Goal: Check status: Check status

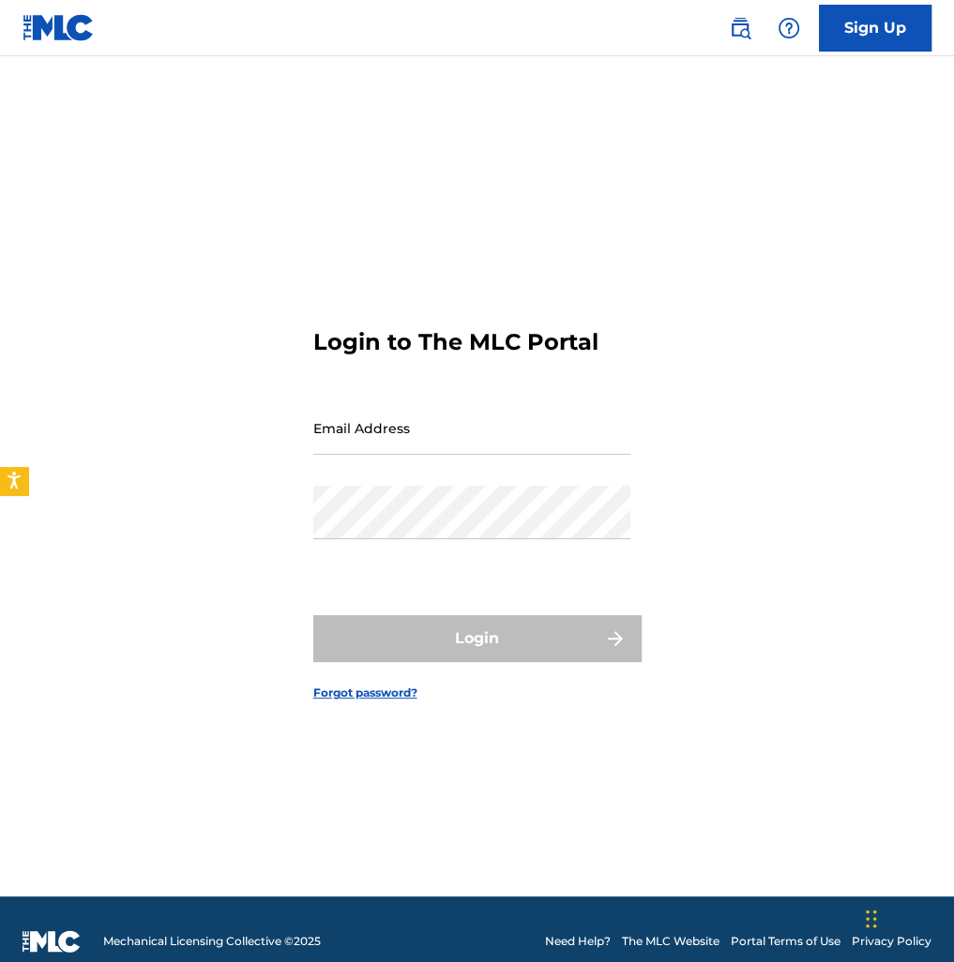
click at [450, 455] on input "Email Address" at bounding box center [471, 427] width 317 height 53
paste input "[EMAIL_ADDRESS][DOMAIN_NAME]"
type input "[EMAIL_ADDRESS][DOMAIN_NAME]"
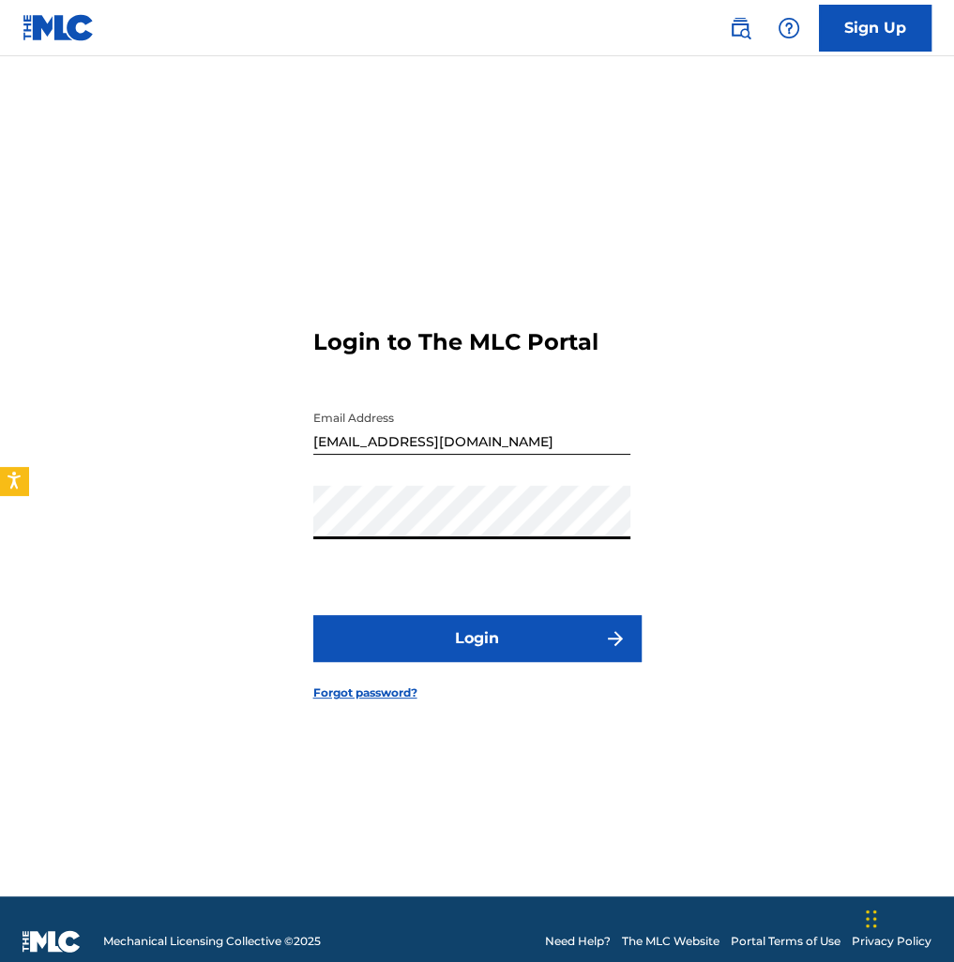
click at [441, 648] on button "Login" at bounding box center [477, 638] width 328 height 47
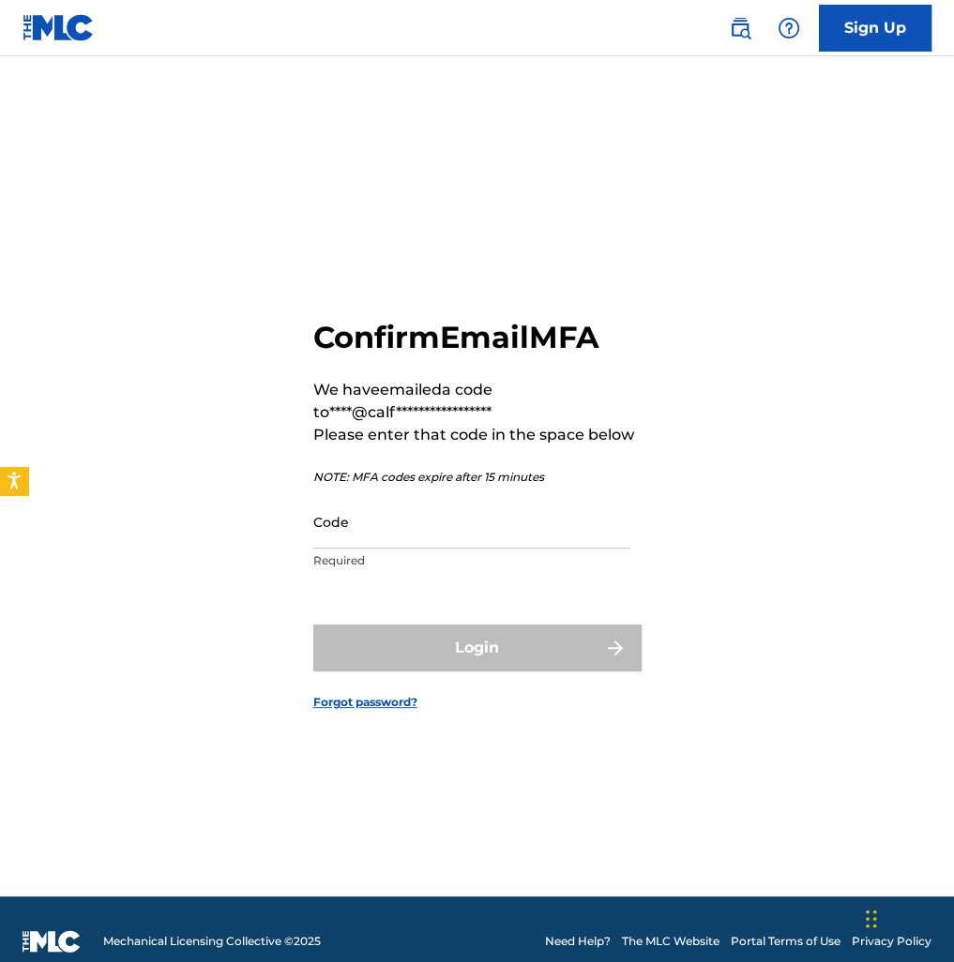
click at [390, 542] on input "Code" at bounding box center [471, 521] width 317 height 53
paste input "415962"
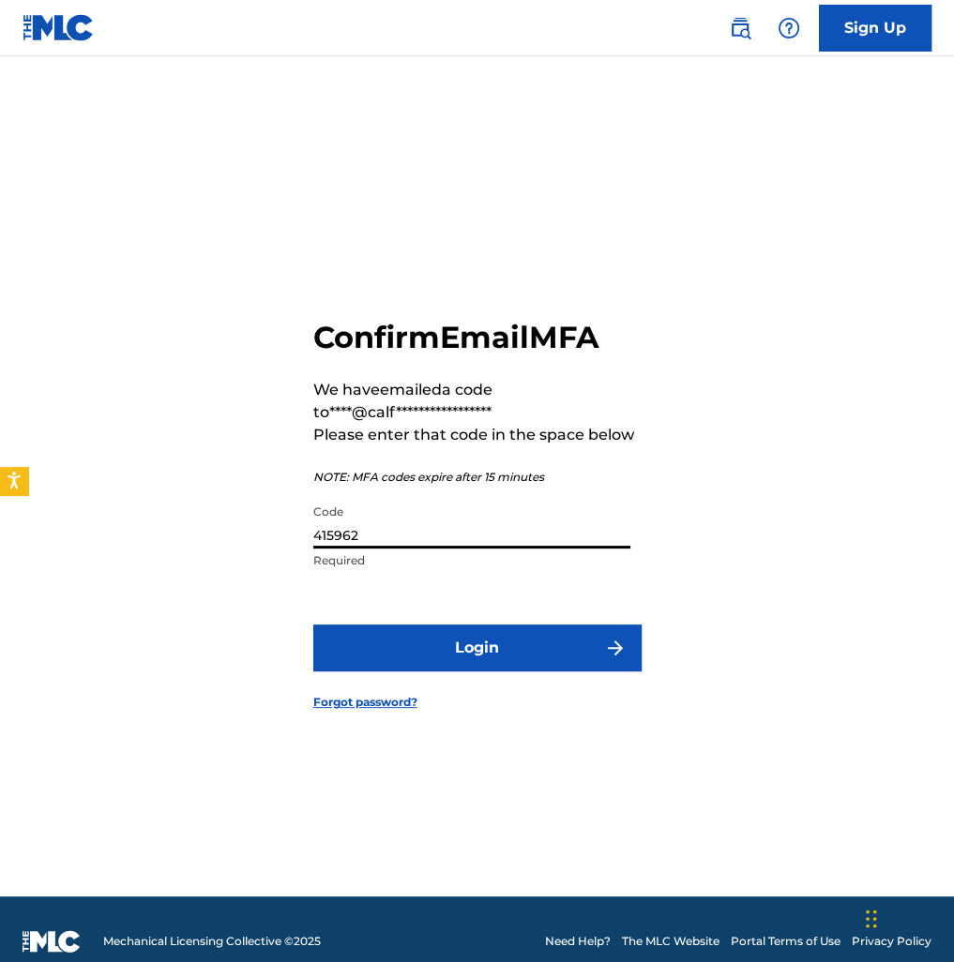
type input "415962"
click at [428, 663] on button "Login" at bounding box center [477, 648] width 328 height 47
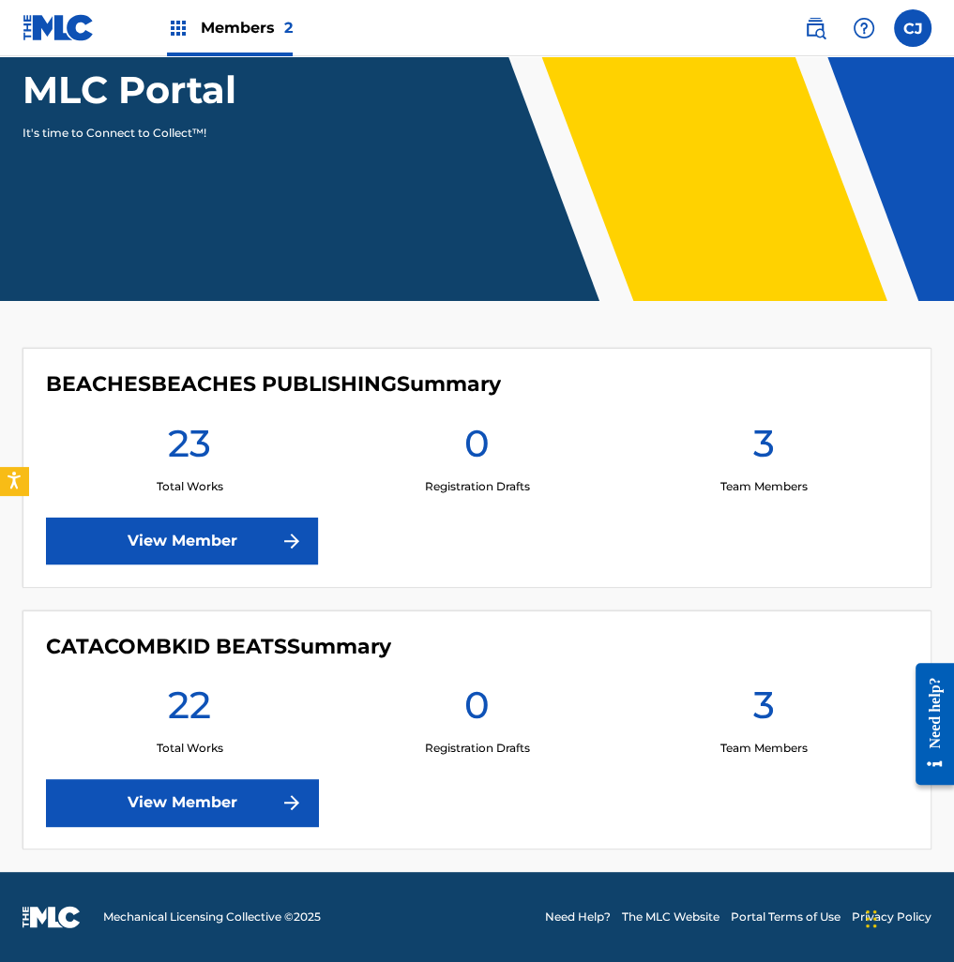
scroll to position [271, 0]
click at [251, 525] on link "View Member" at bounding box center [182, 541] width 272 height 47
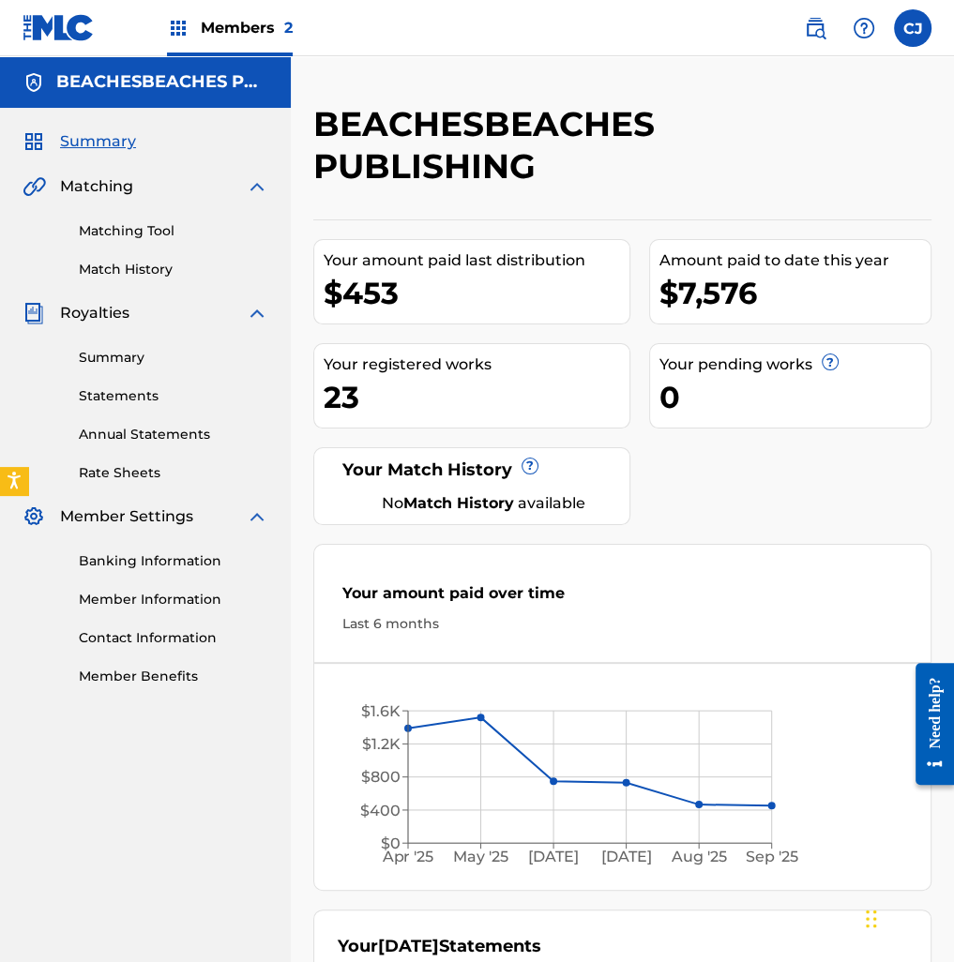
click at [143, 390] on link "Statements" at bounding box center [173, 396] width 189 height 20
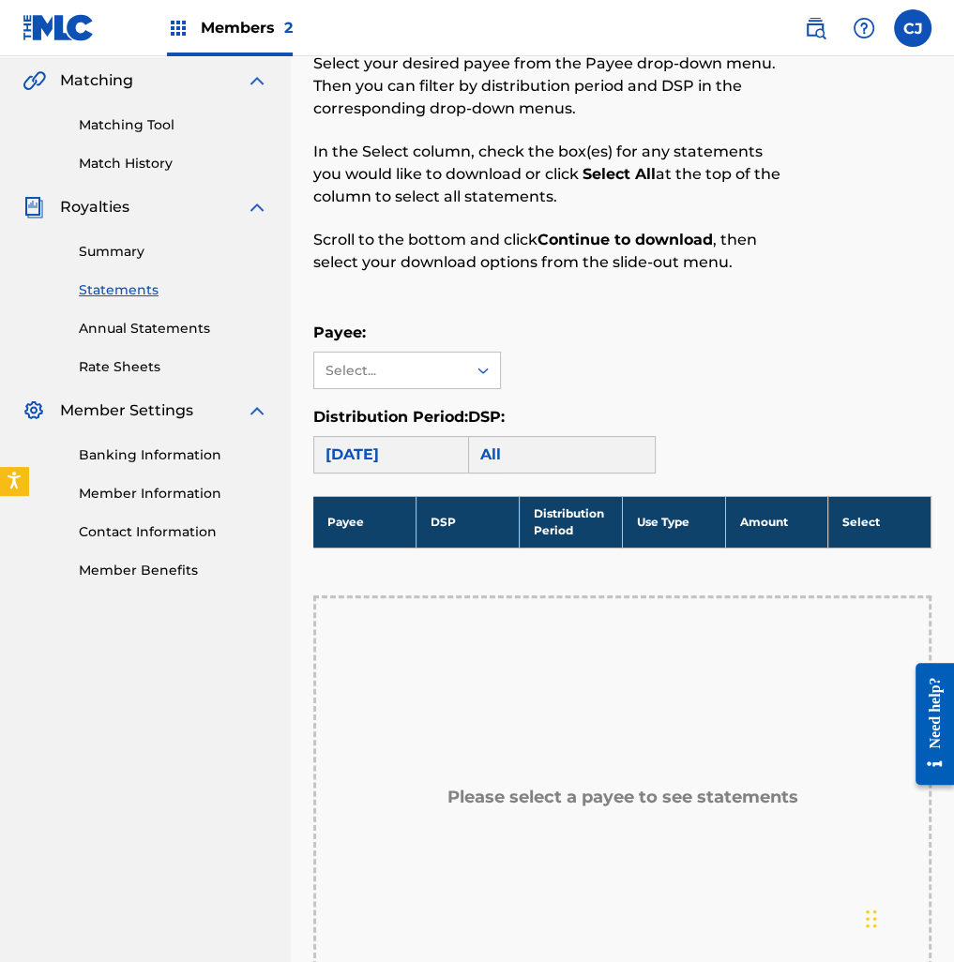
scroll to position [94, 0]
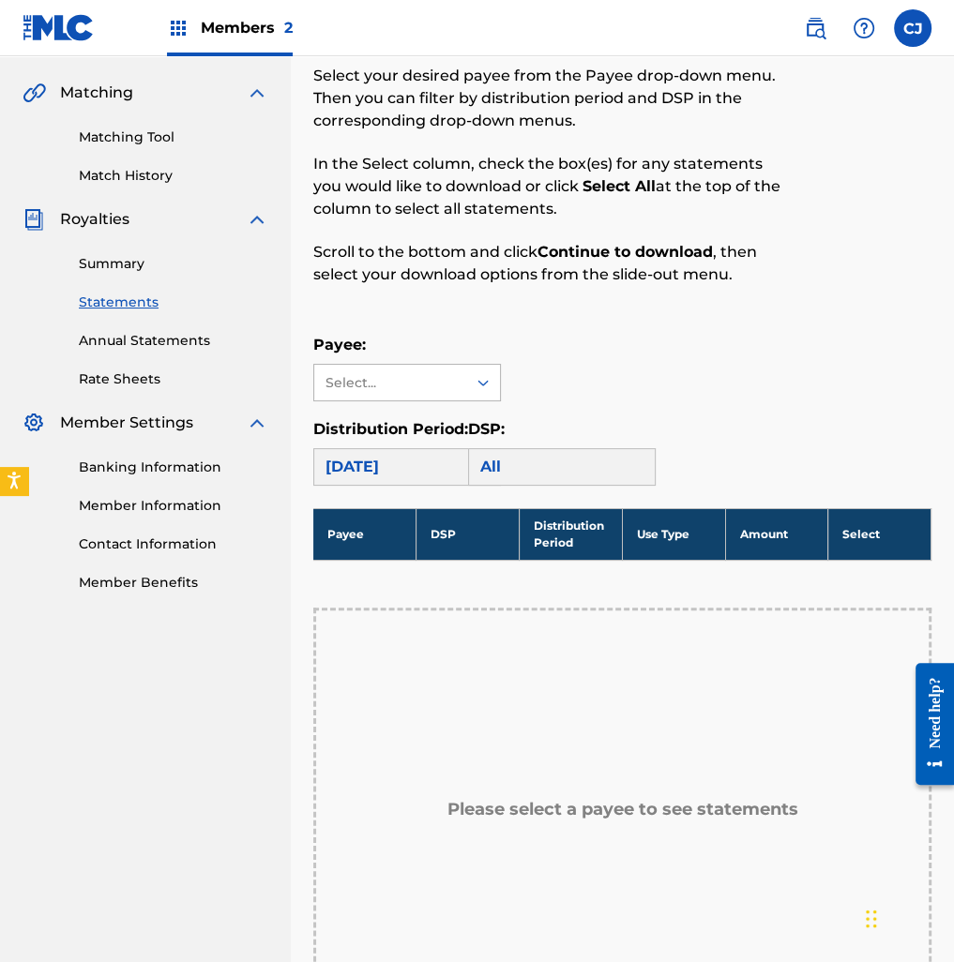
click at [452, 393] on div "Select..." at bounding box center [390, 383] width 152 height 36
click at [442, 443] on div "BEACHESBEACHES PUBLISHING" at bounding box center [407, 435] width 186 height 69
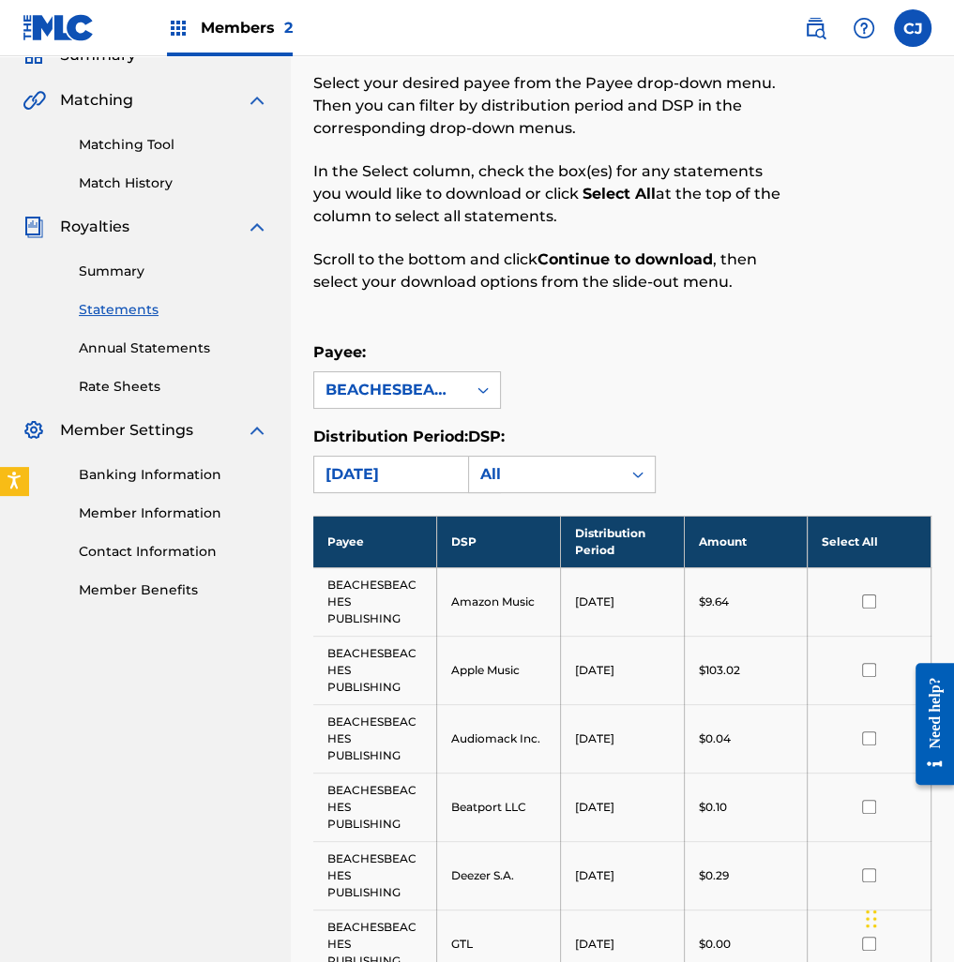
scroll to position [0, 0]
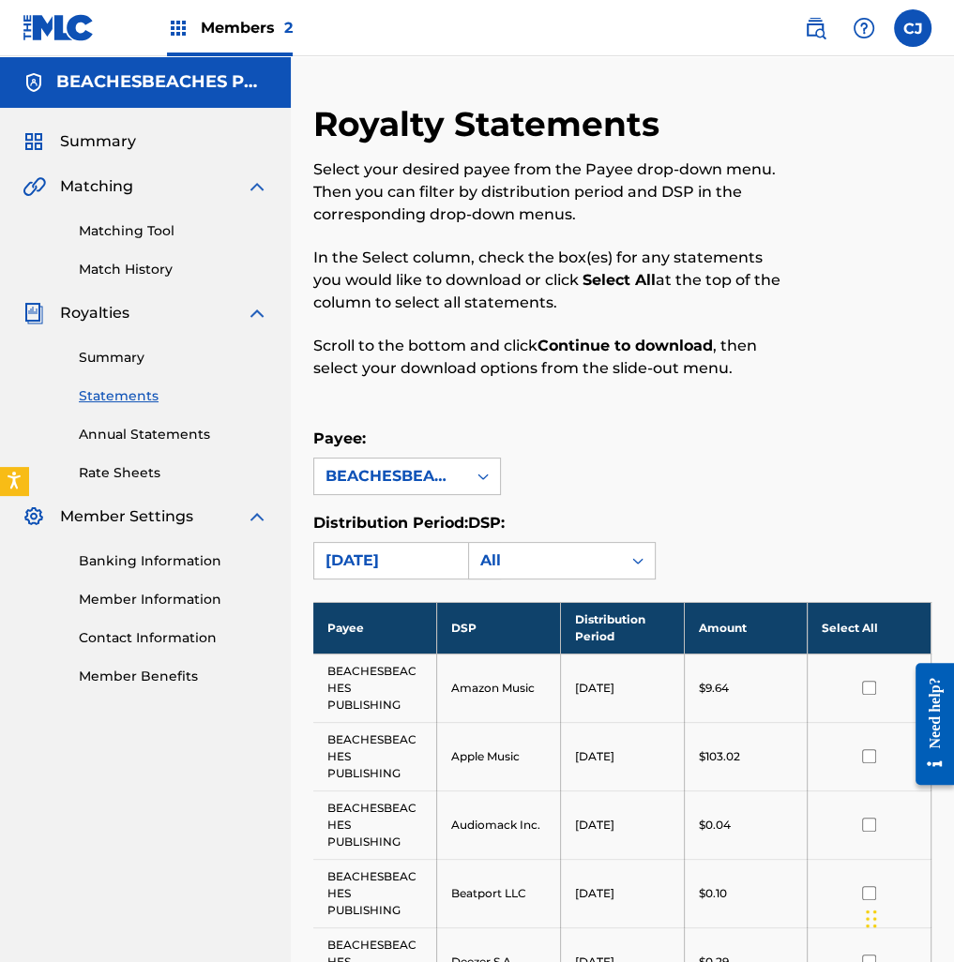
click at [138, 360] on link "Summary" at bounding box center [173, 358] width 189 height 20
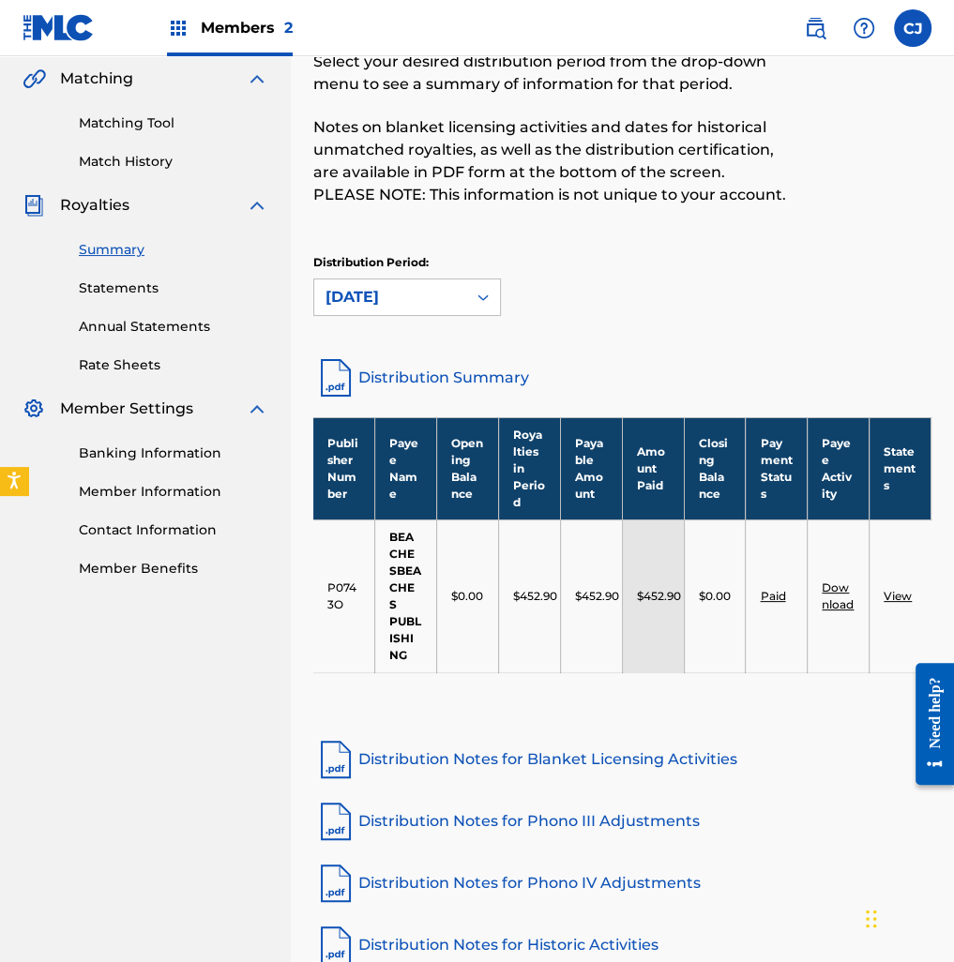
scroll to position [188, 0]
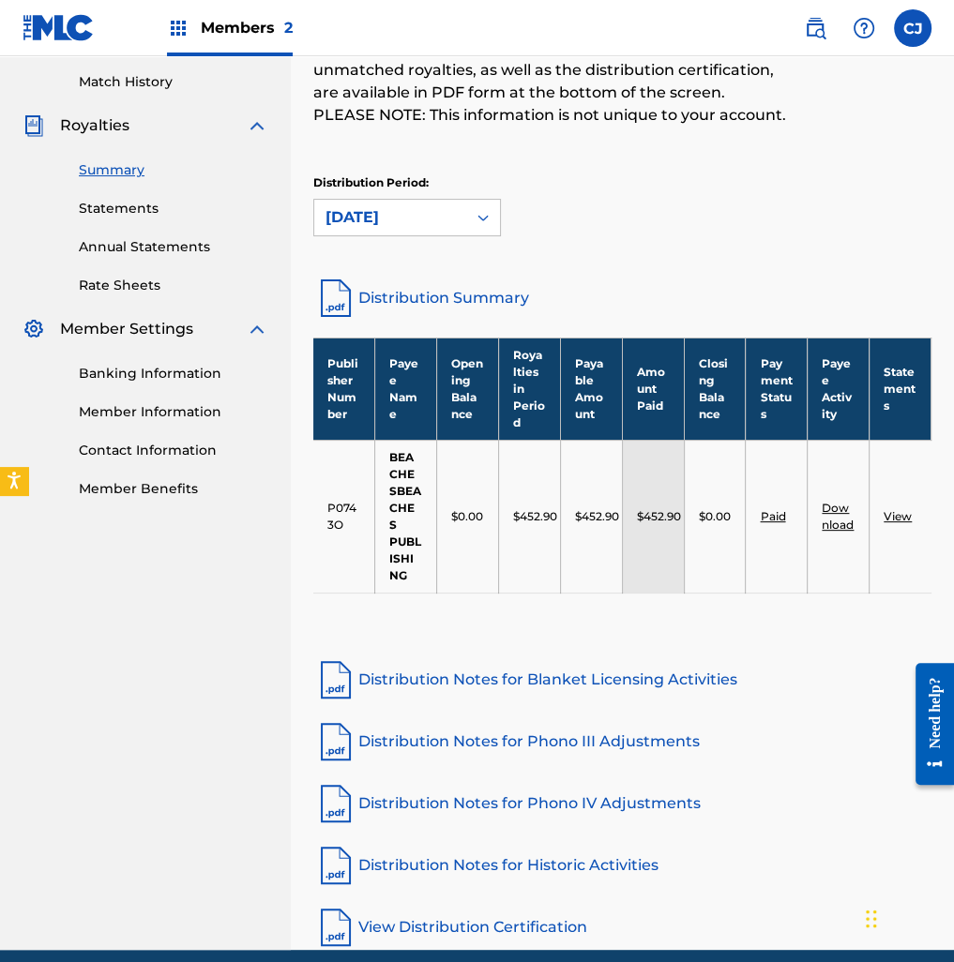
click at [509, 171] on div "Royalties Select your desired distribution period from the drop-down menu to se…" at bounding box center [622, 96] width 618 height 360
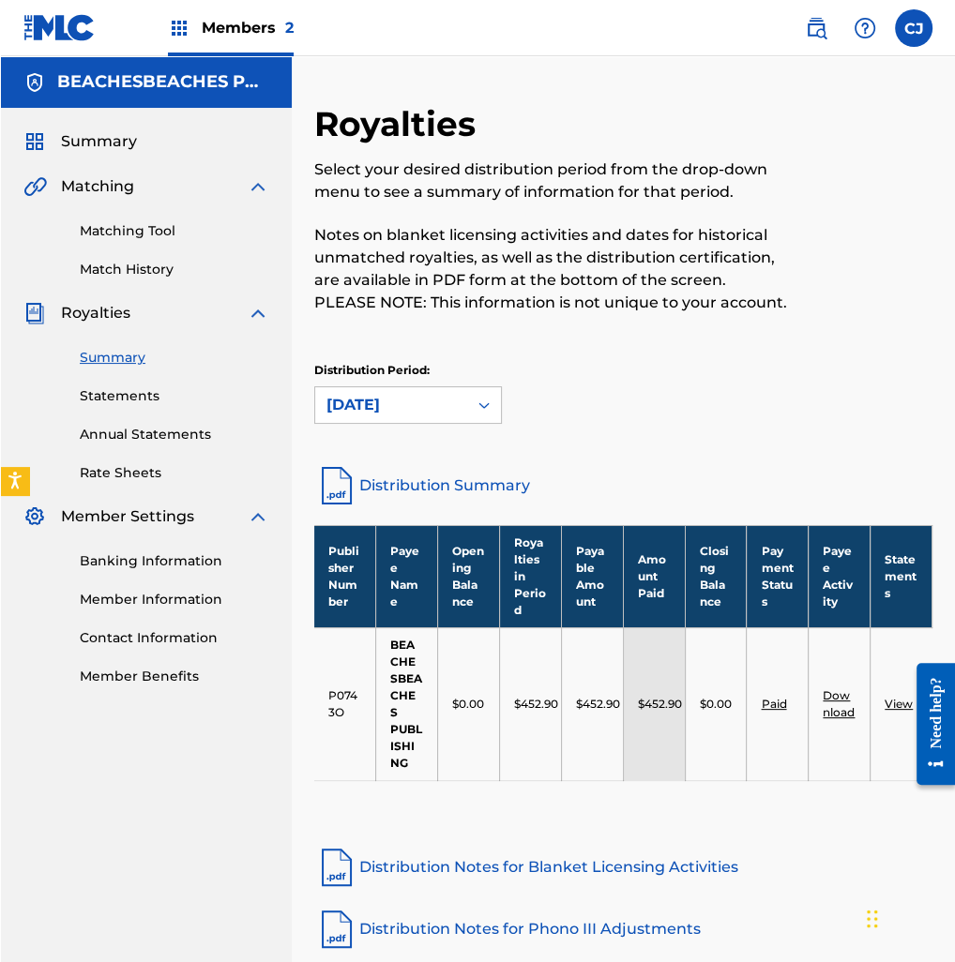
scroll to position [0, 0]
click at [244, 33] on span "Members 2" at bounding box center [247, 28] width 92 height 22
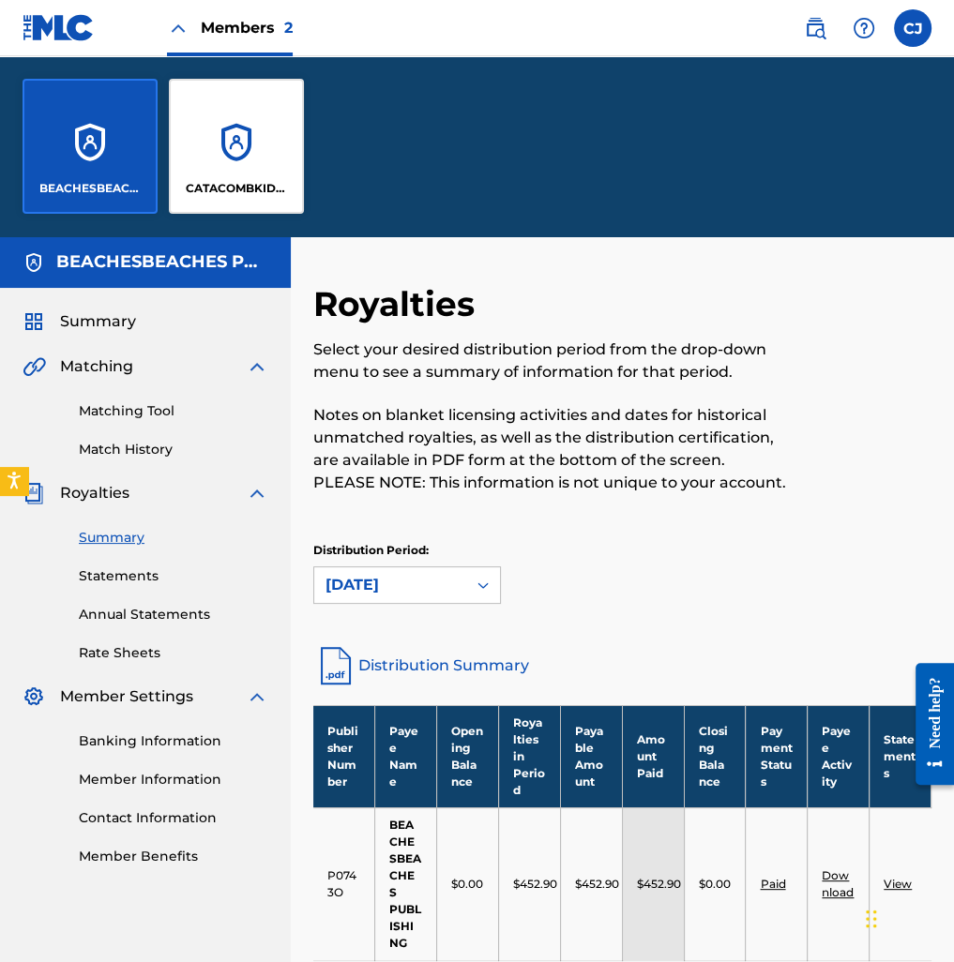
click at [249, 137] on div "CATACOMBKID BEATS" at bounding box center [236, 146] width 135 height 135
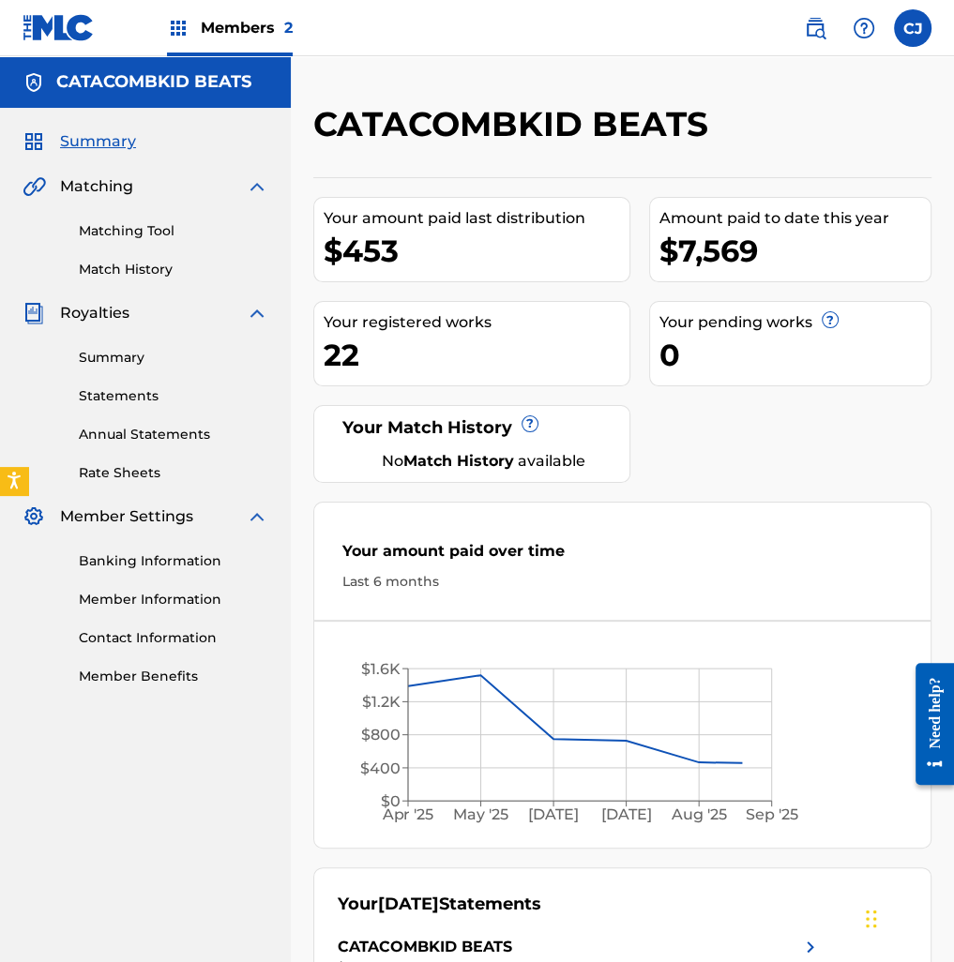
click at [173, 365] on link "Summary" at bounding box center [173, 358] width 189 height 20
